Goal: Task Accomplishment & Management: Manage account settings

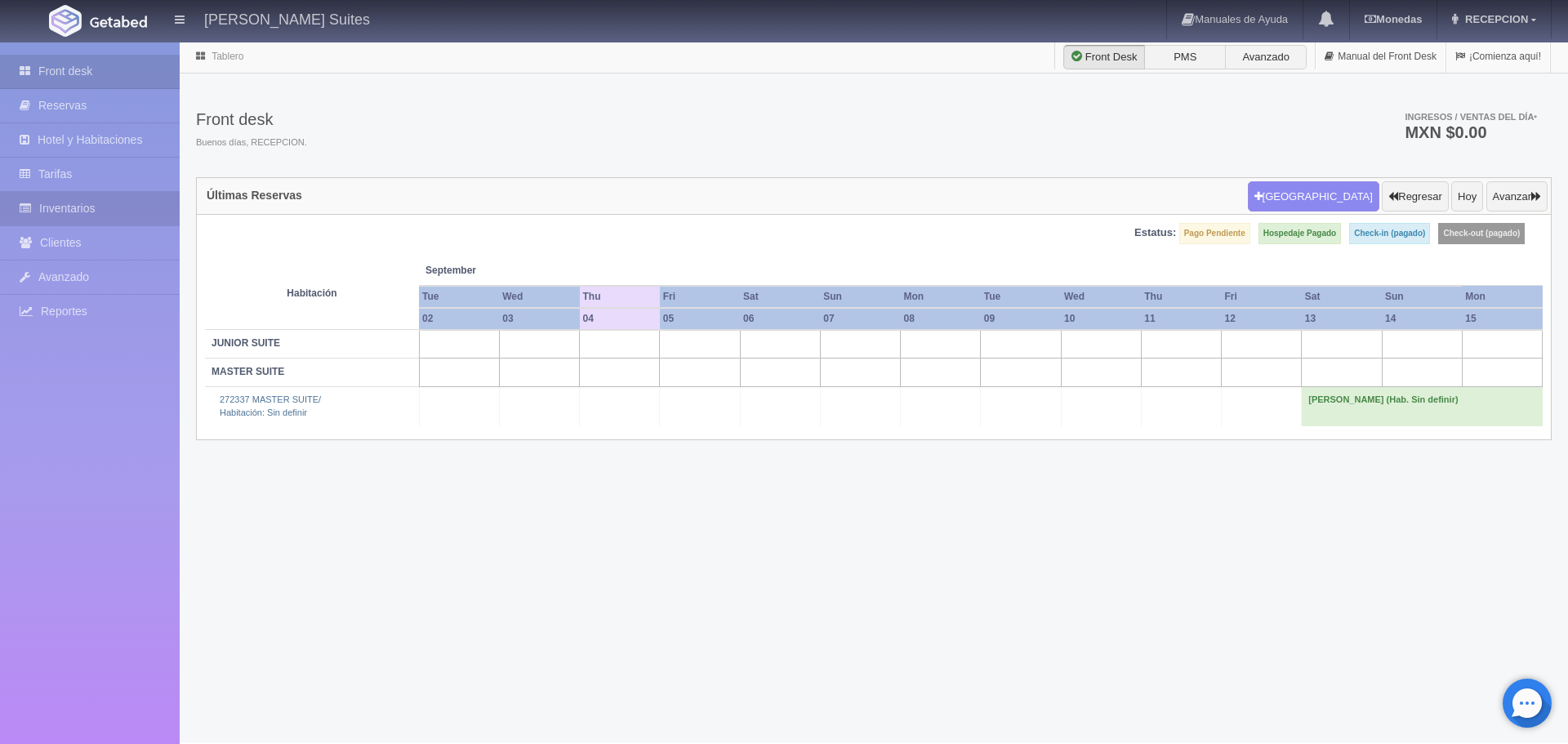
click at [93, 195] on link "Inventarios" at bounding box center [89, 209] width 180 height 34
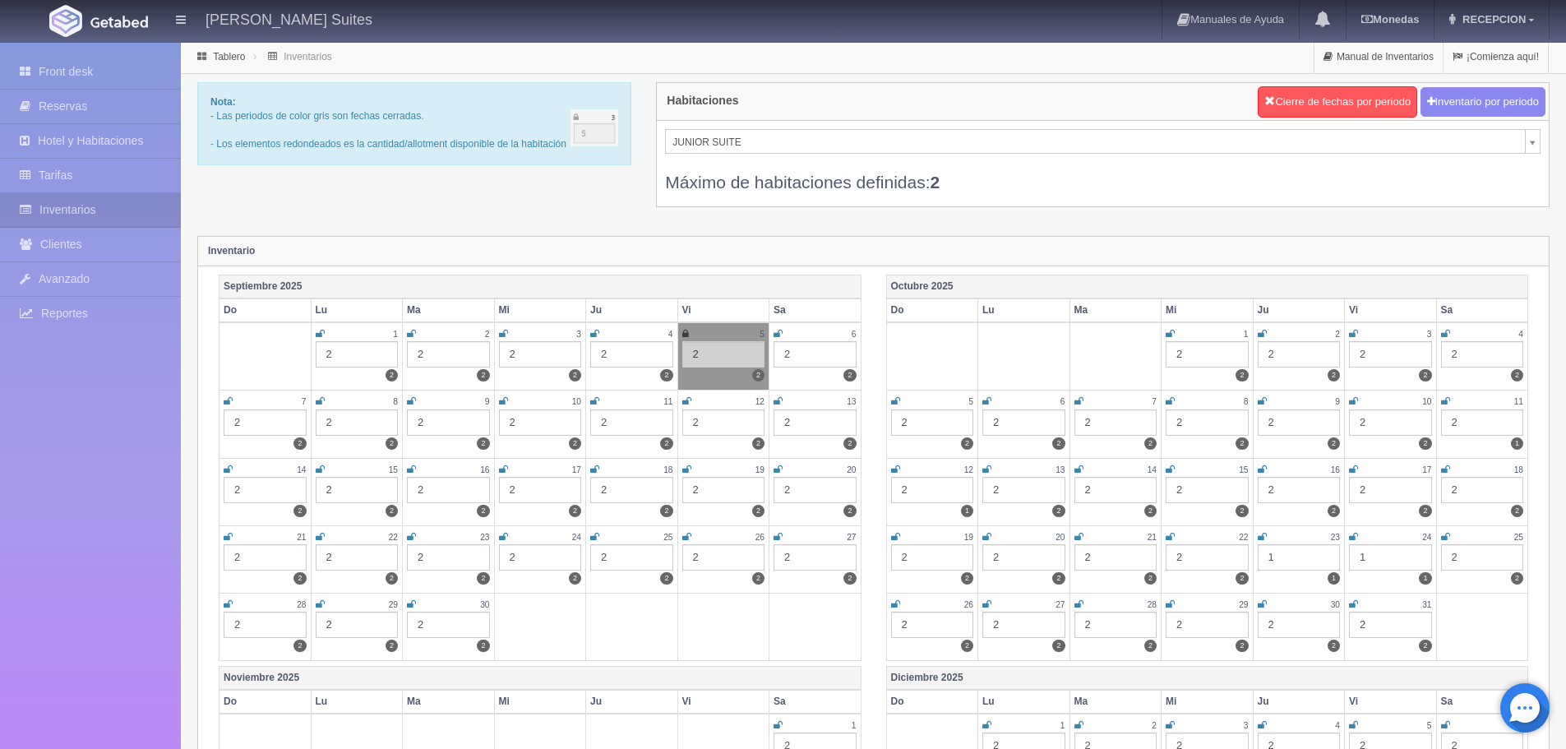
click at [598, 330] on icon at bounding box center [594, 334] width 9 height 10
click at [806, 358] on div "2" at bounding box center [815, 354] width 83 height 26
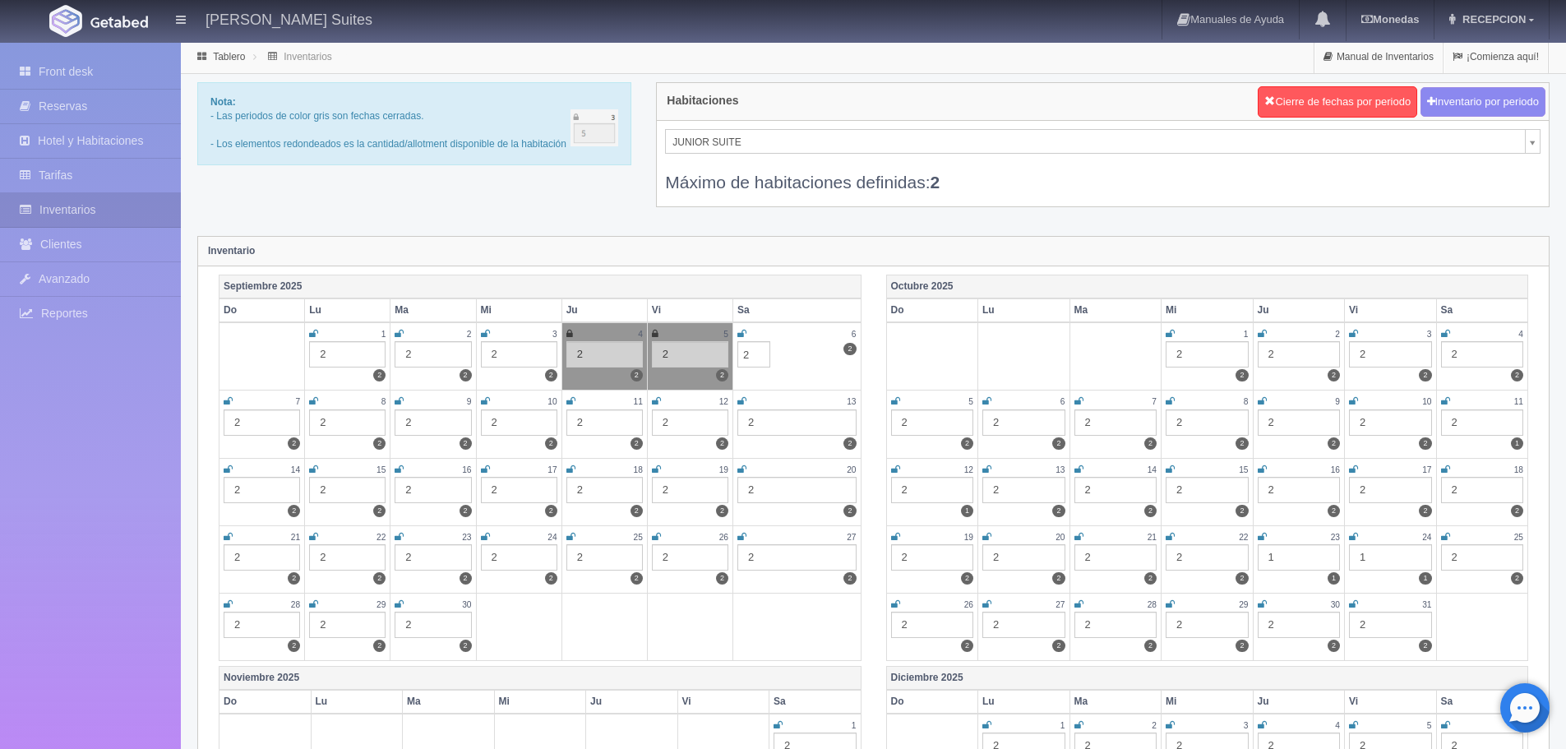
click at [968, 243] on div "Inventario" at bounding box center [873, 252] width 1351 height 30
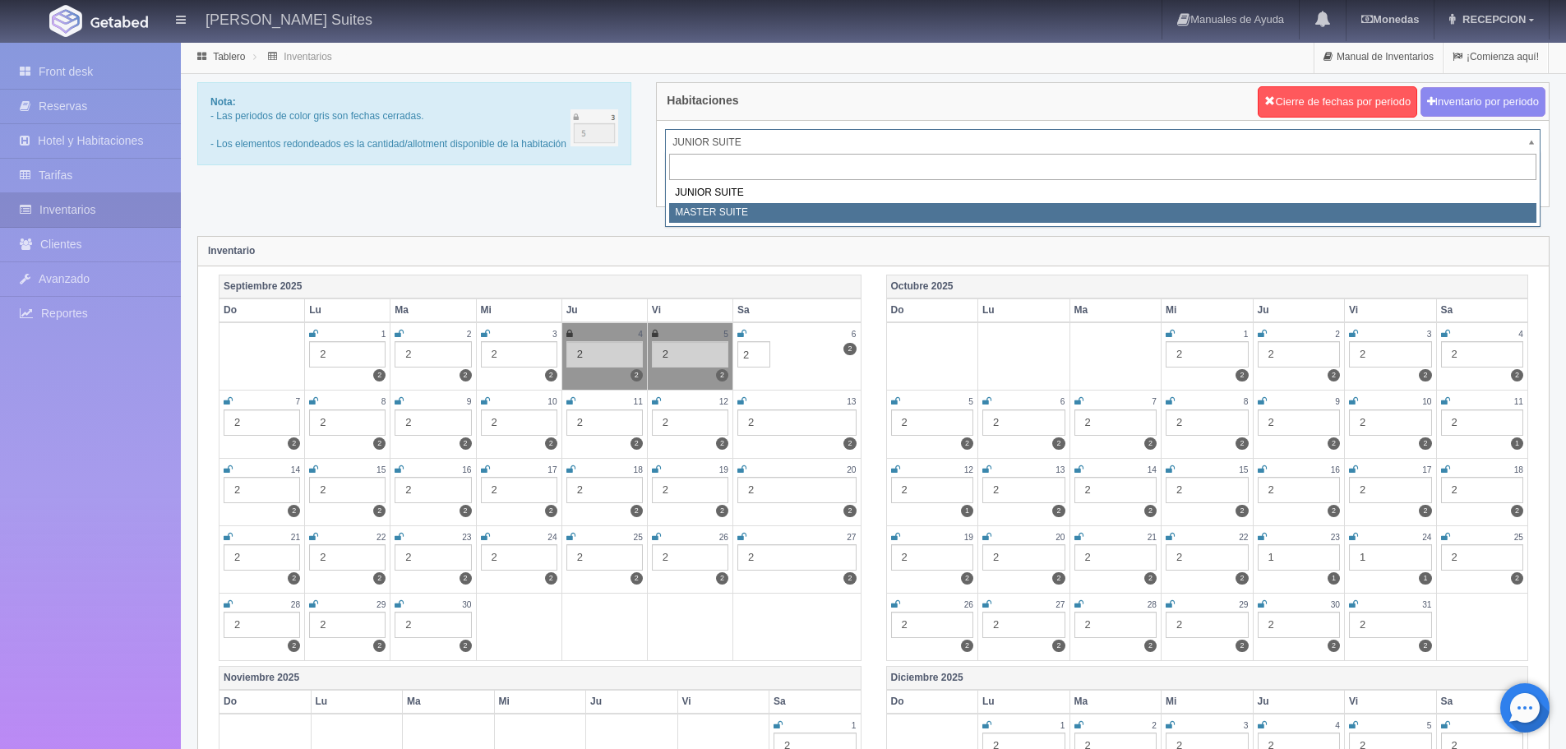
select select "305"
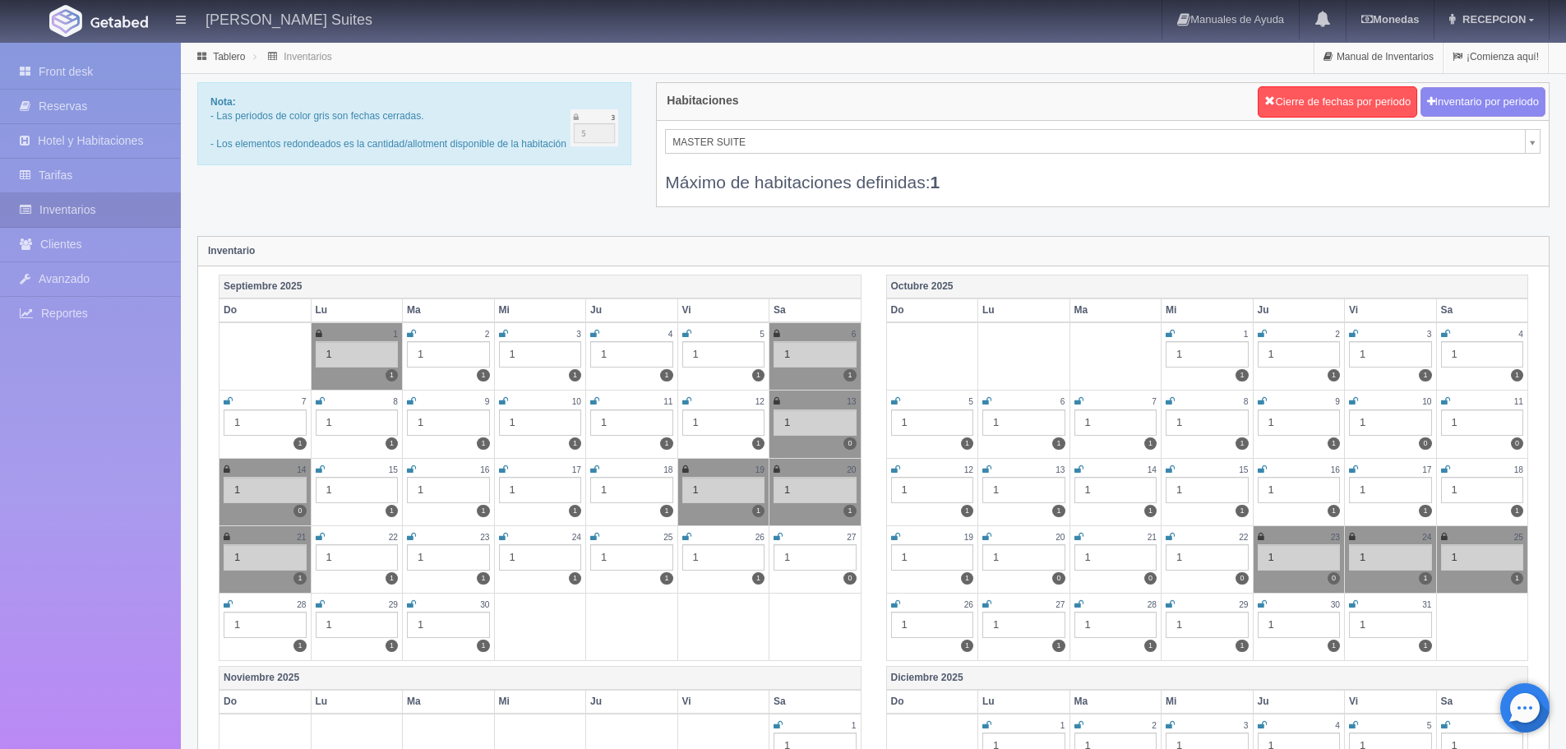
click at [684, 332] on icon at bounding box center [686, 334] width 9 height 10
click at [622, 356] on div "1" at bounding box center [631, 354] width 83 height 26
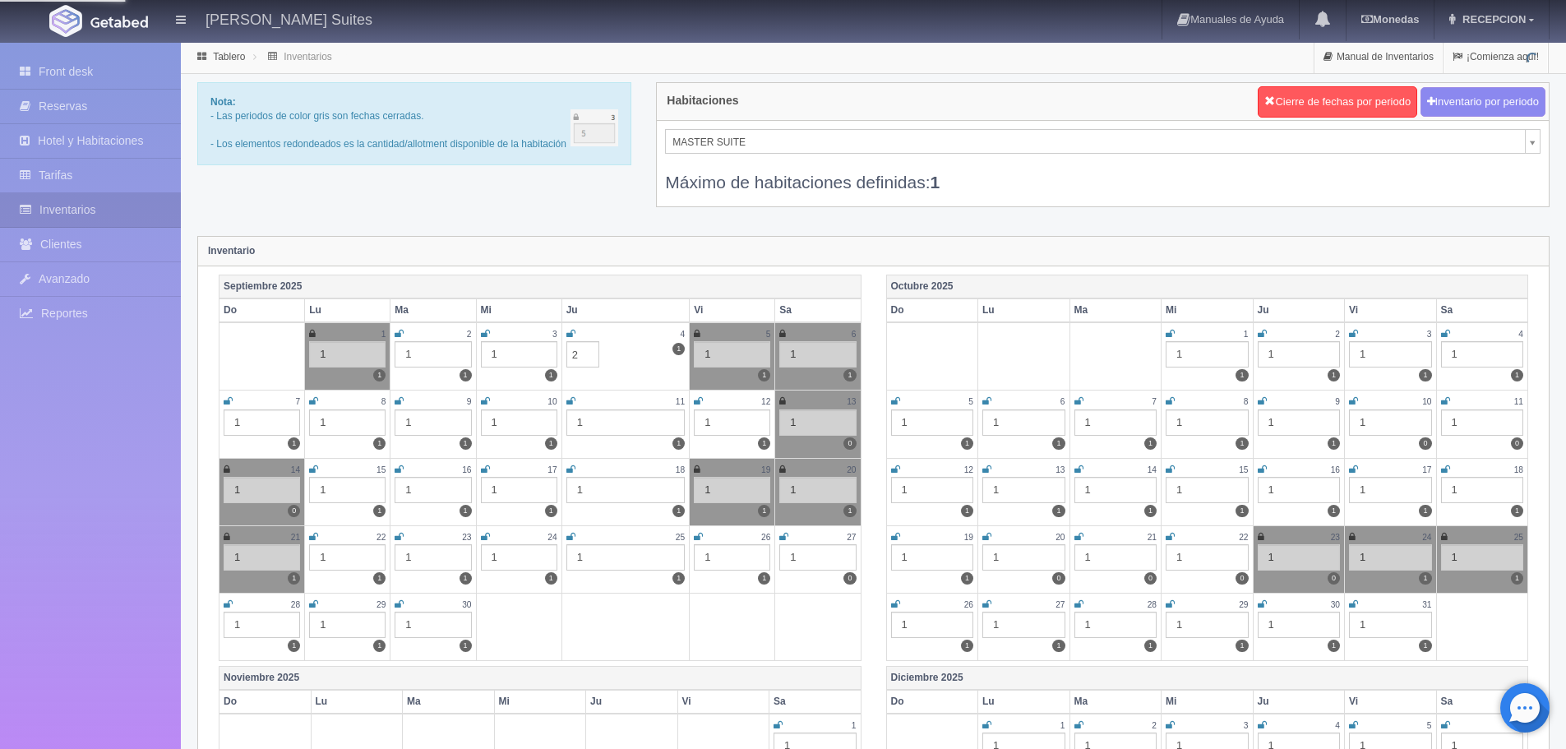
type input "1"
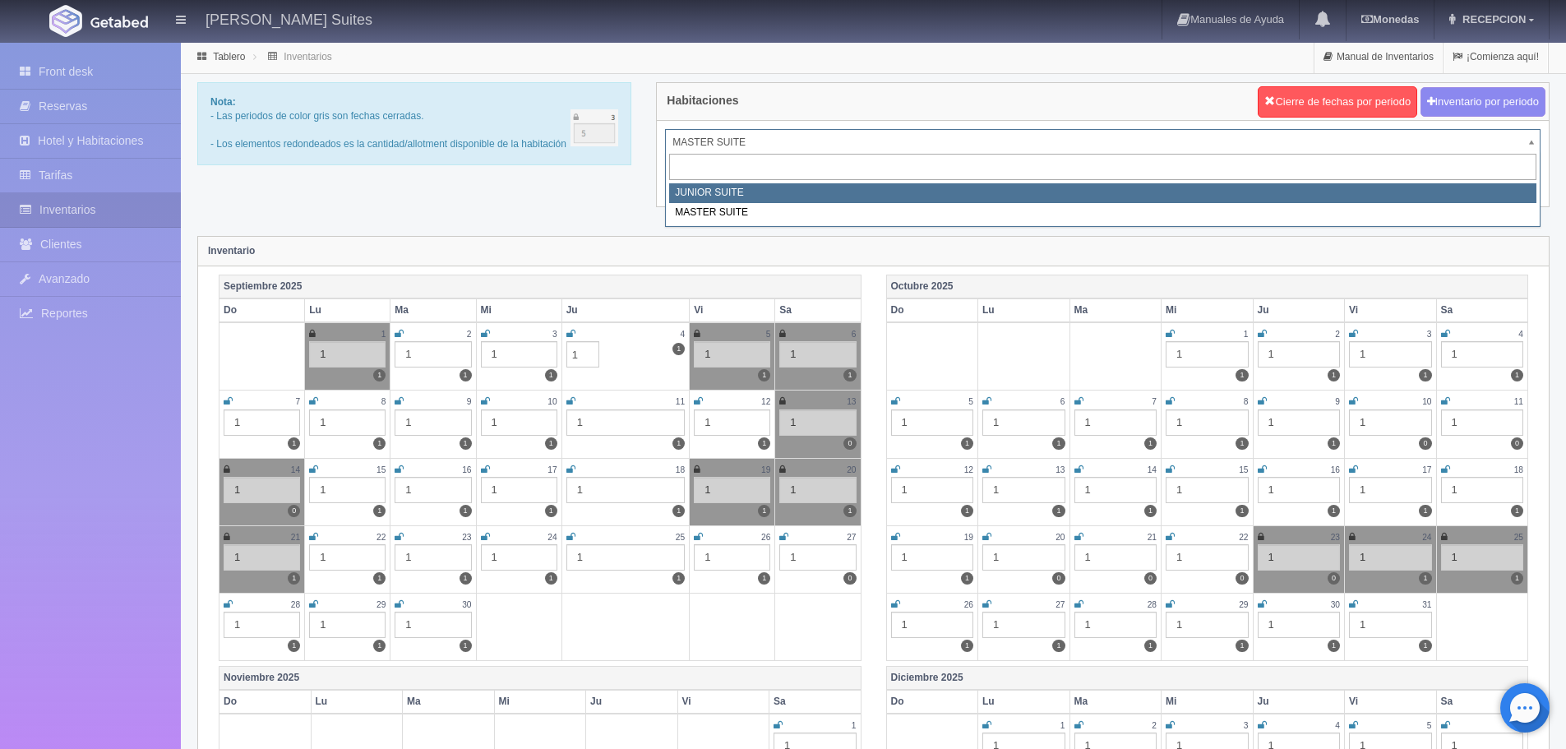
select select "304"
